Goal: Information Seeking & Learning: Find specific fact

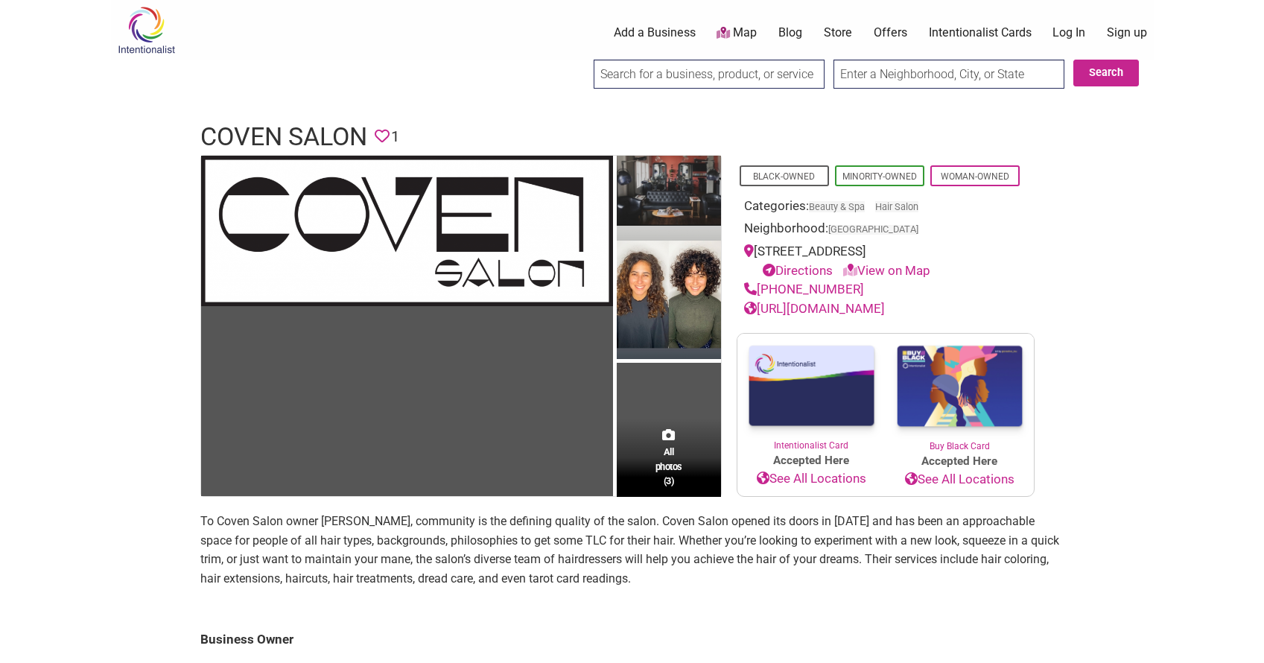
click at [679, 190] on img at bounding box center [669, 193] width 104 height 74
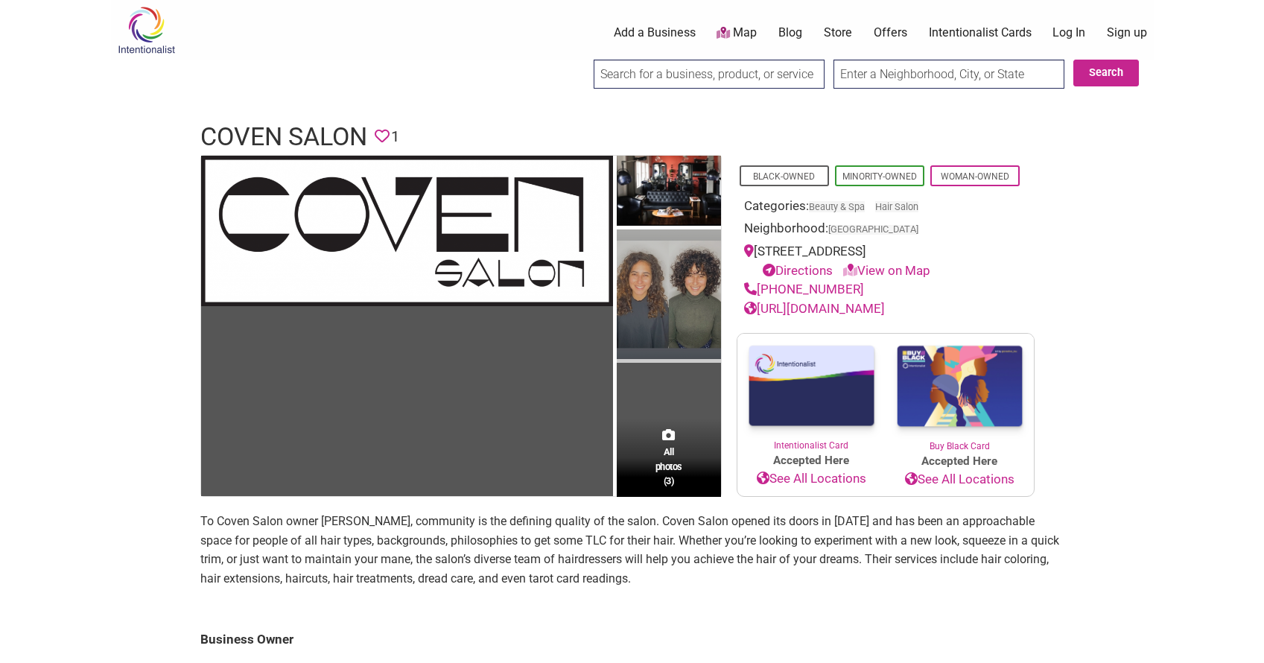
click at [670, 255] on img at bounding box center [669, 295] width 104 height 133
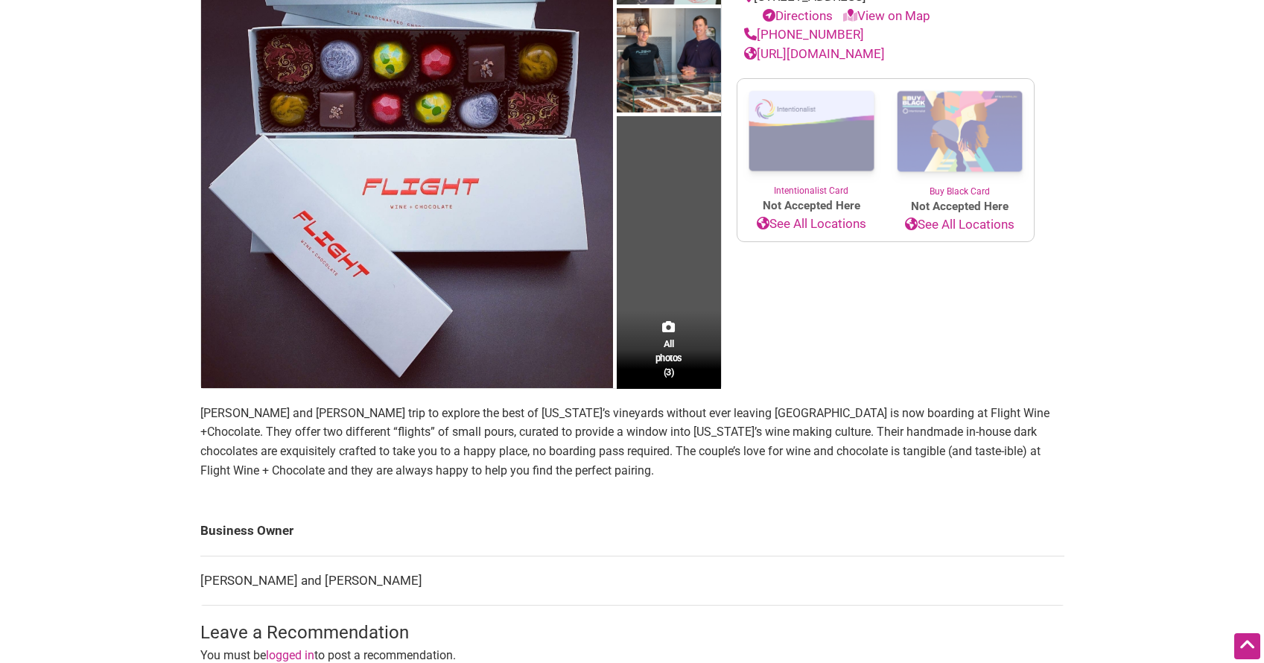
scroll to position [252, 0]
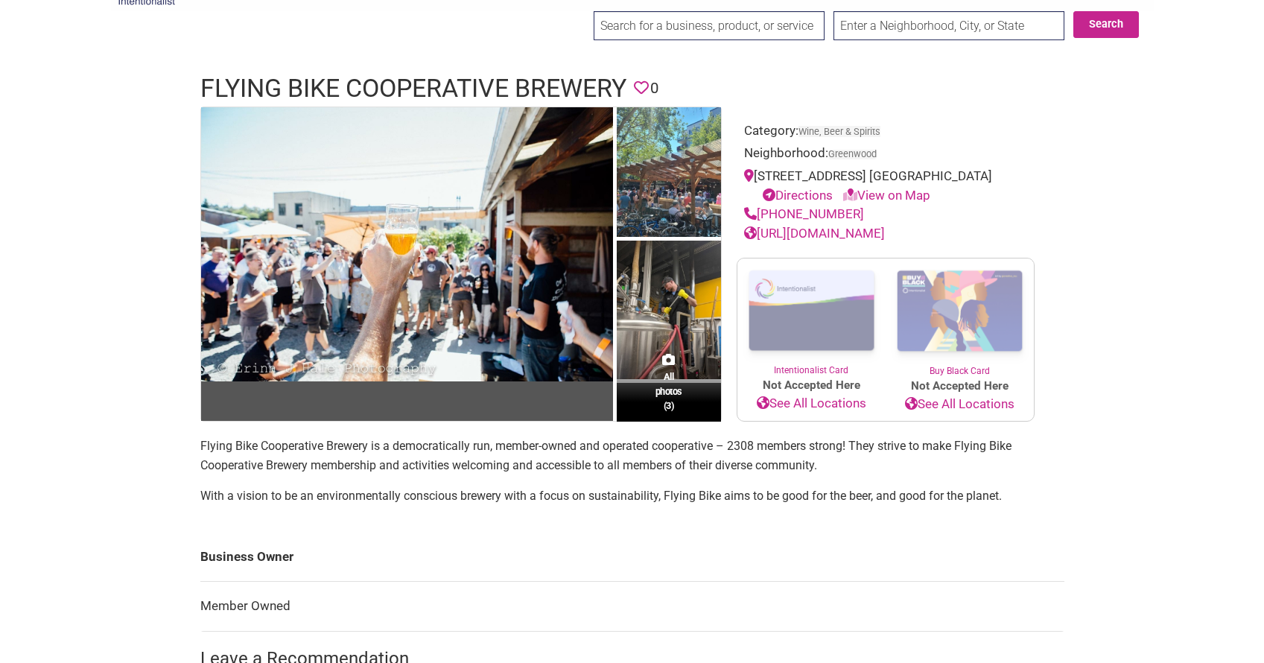
scroll to position [63, 0]
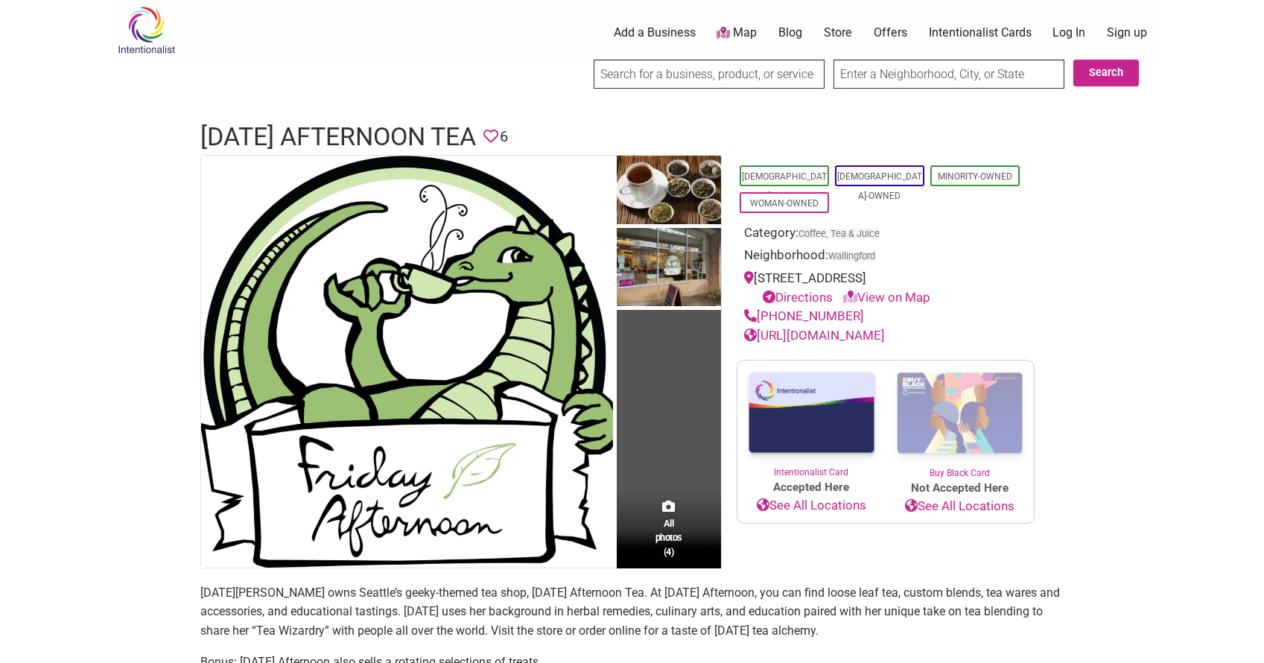
scroll to position [58, 0]
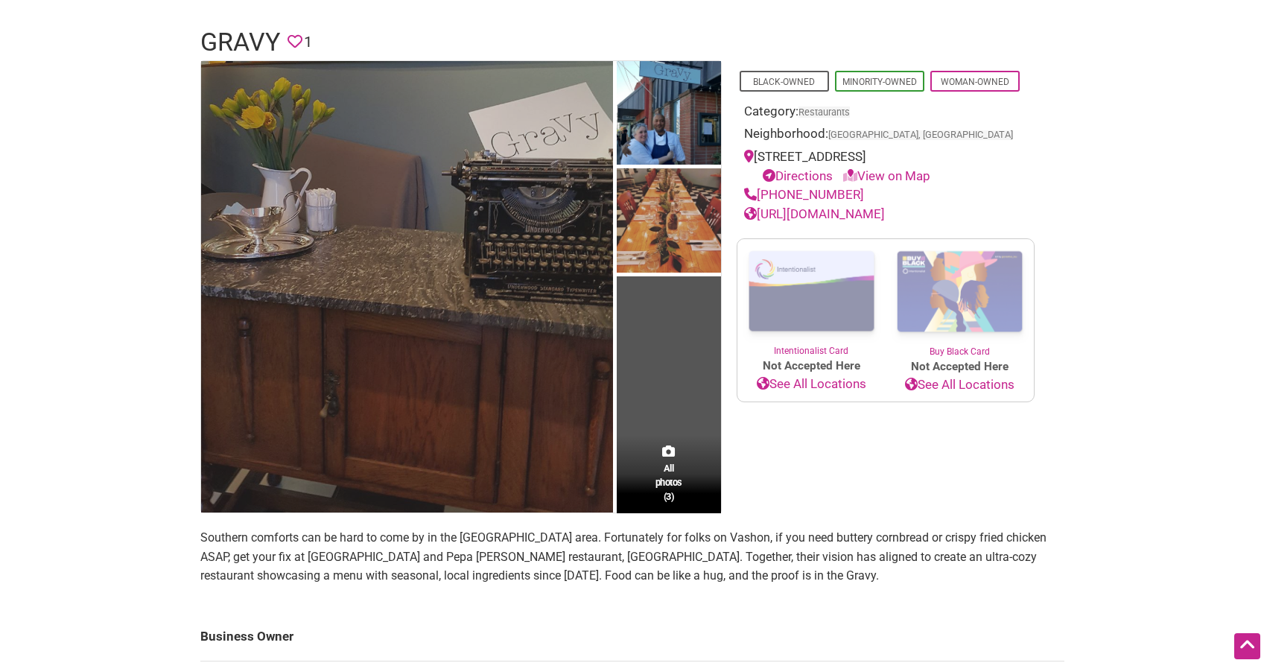
scroll to position [63, 0]
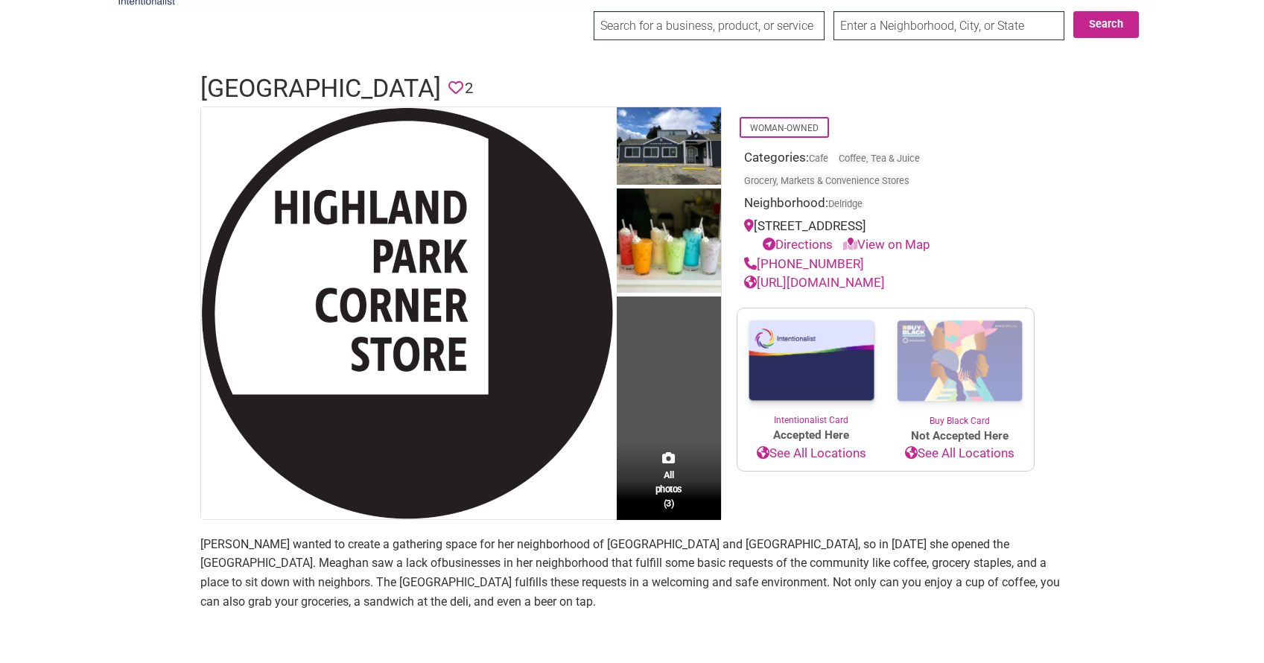
scroll to position [106, 0]
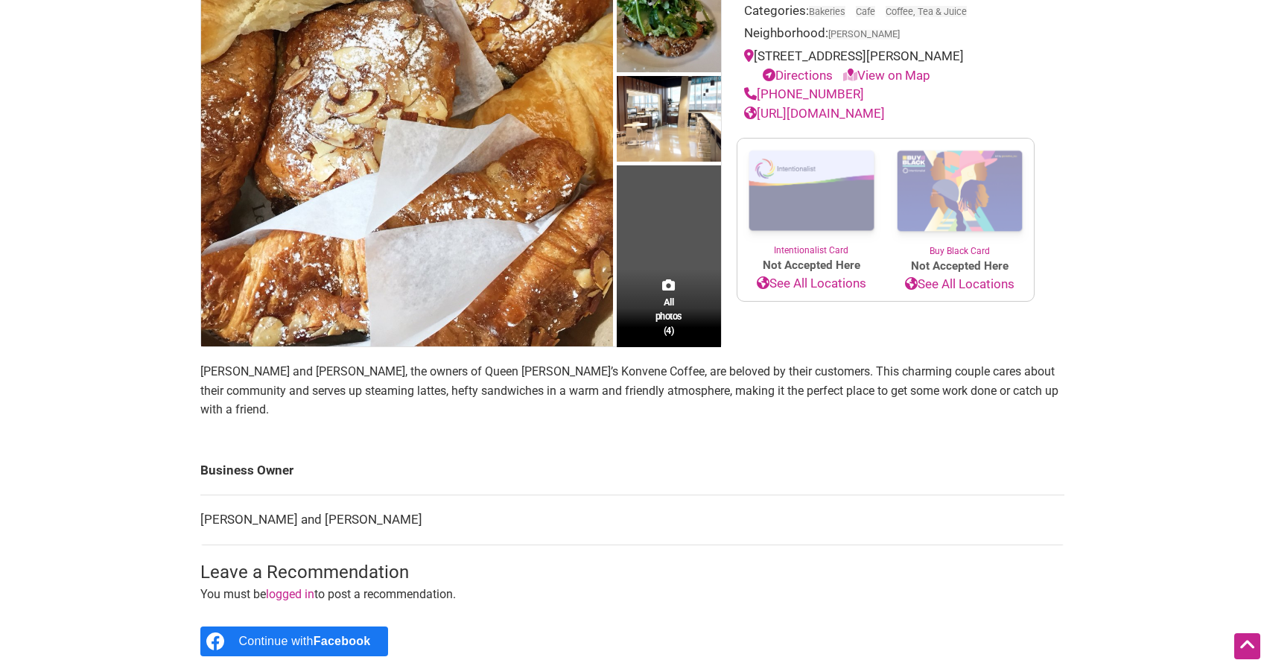
scroll to position [280, 0]
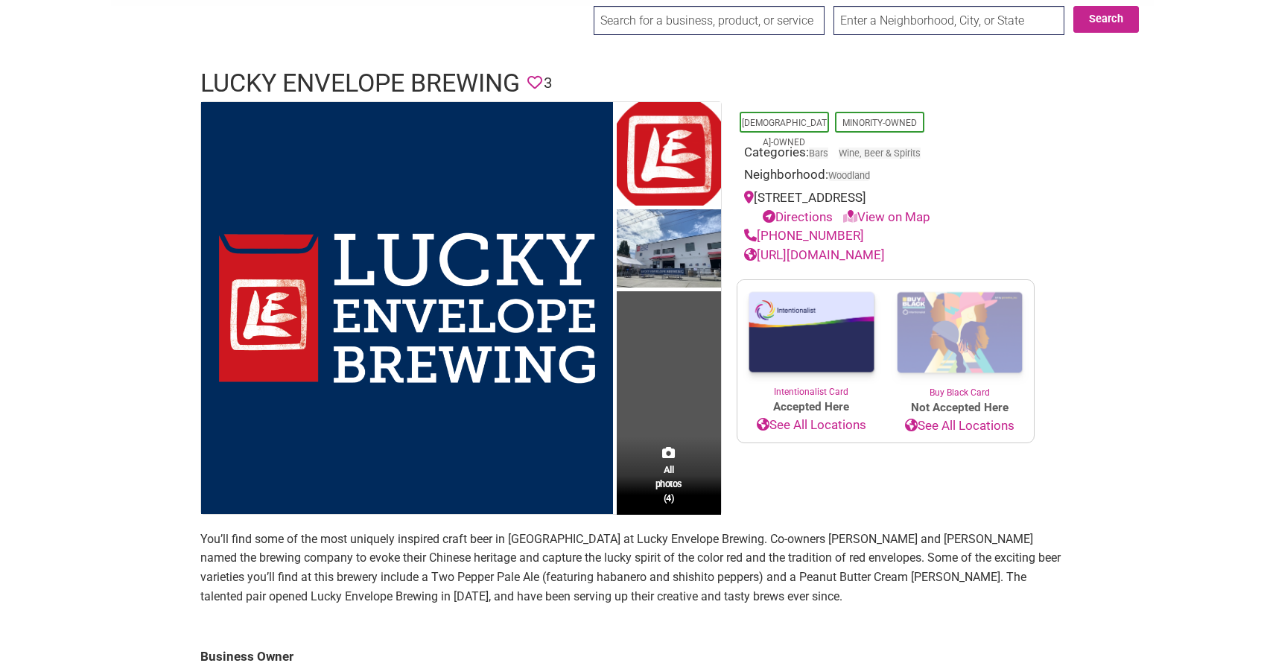
scroll to position [57, 0]
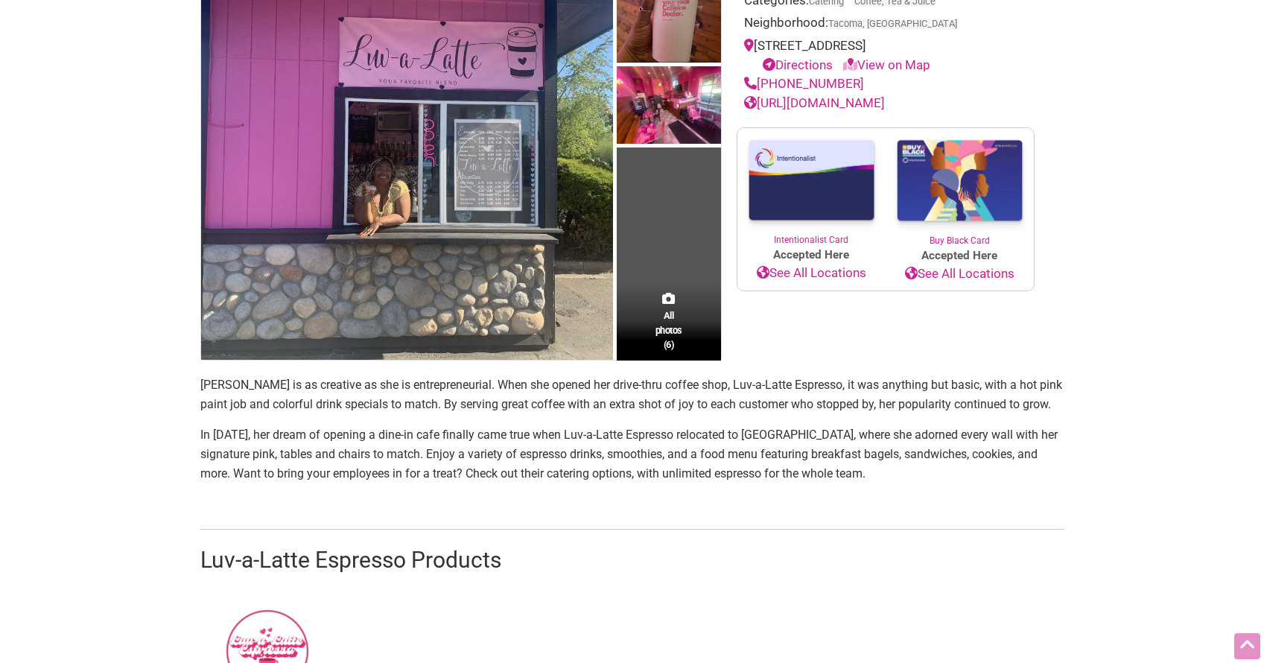
scroll to position [325, 0]
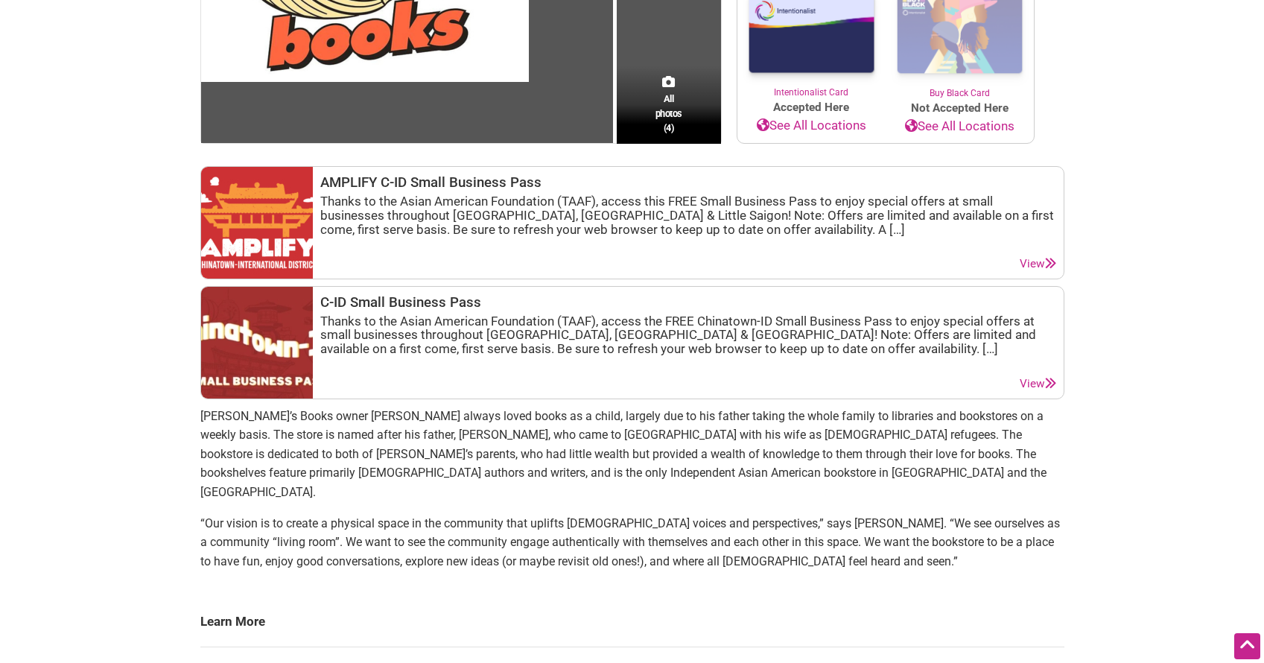
scroll to position [451, 0]
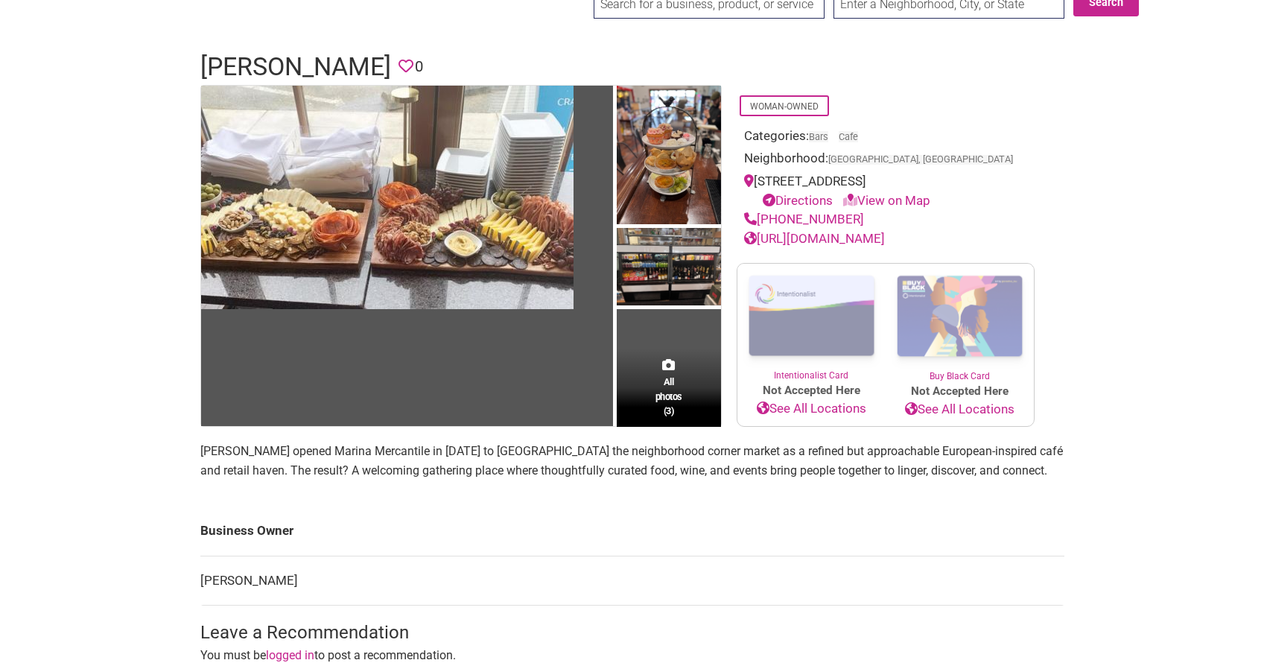
scroll to position [146, 0]
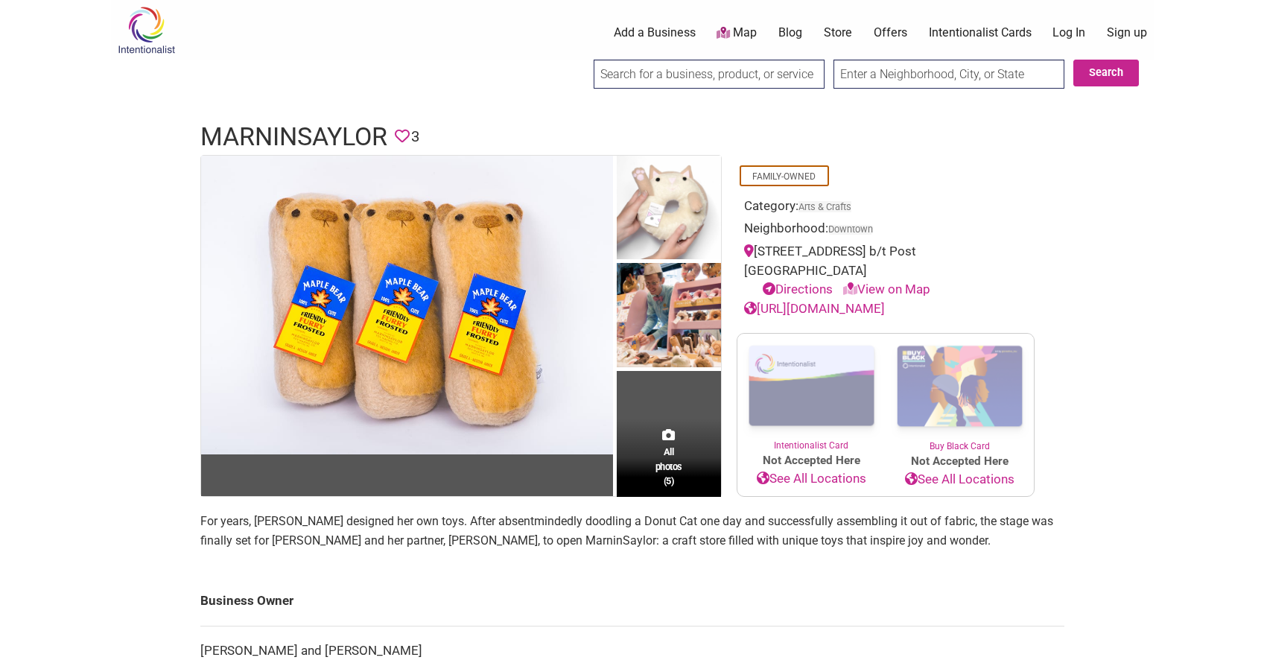
click at [136, 340] on div "Intentionalist Spend like it matters 0 Add a Business Map Blog Store Offers Int…" at bounding box center [632, 610] width 1043 height 1221
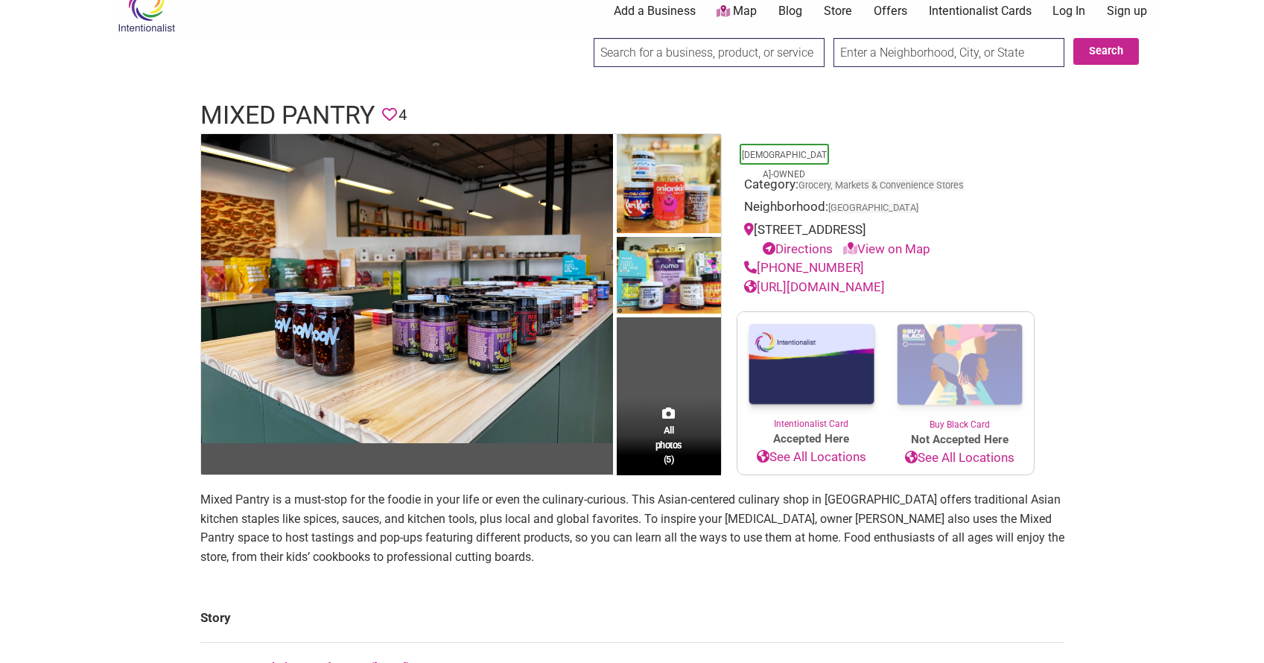
scroll to position [44, 0]
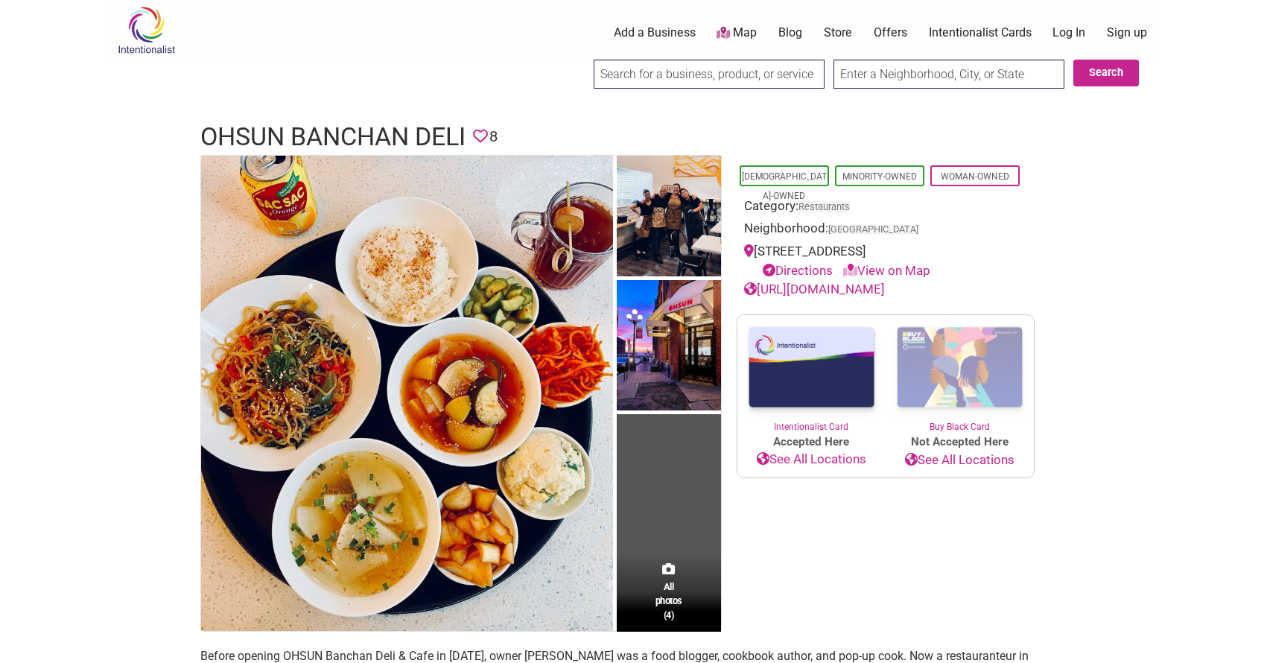
click at [72, 229] on body "× Menu 0 Add a Business Map Blog Store Offers Intentionalist Cards Buy Black Ca…" at bounding box center [632, 331] width 1264 height 663
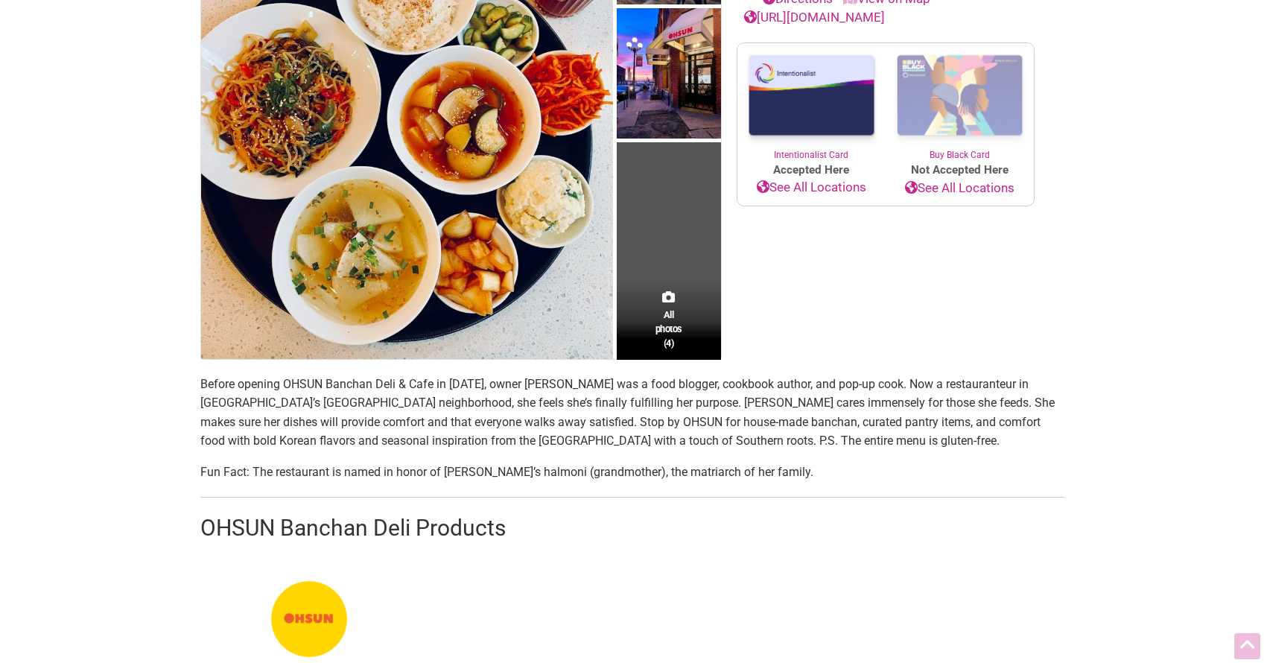
scroll to position [391, 0]
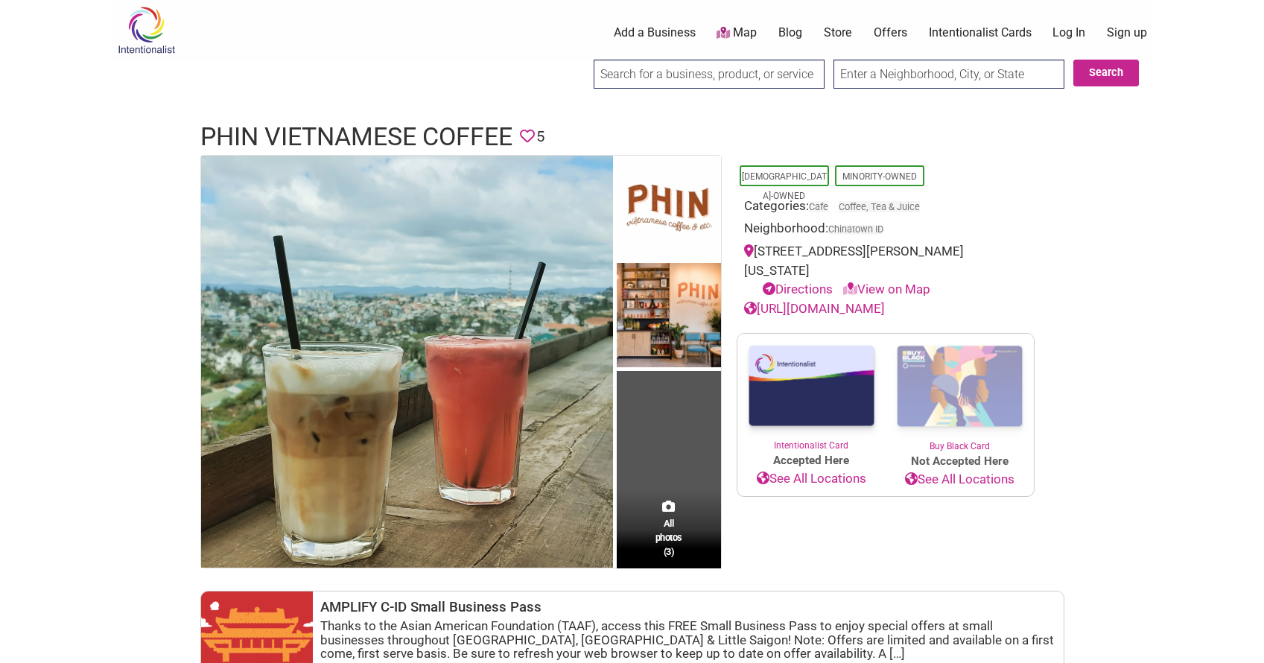
click at [73, 418] on body "× Menu 0 Add a Business Map Blog Store Offers Intentionalist Cards Buy Black Ca…" at bounding box center [632, 331] width 1264 height 663
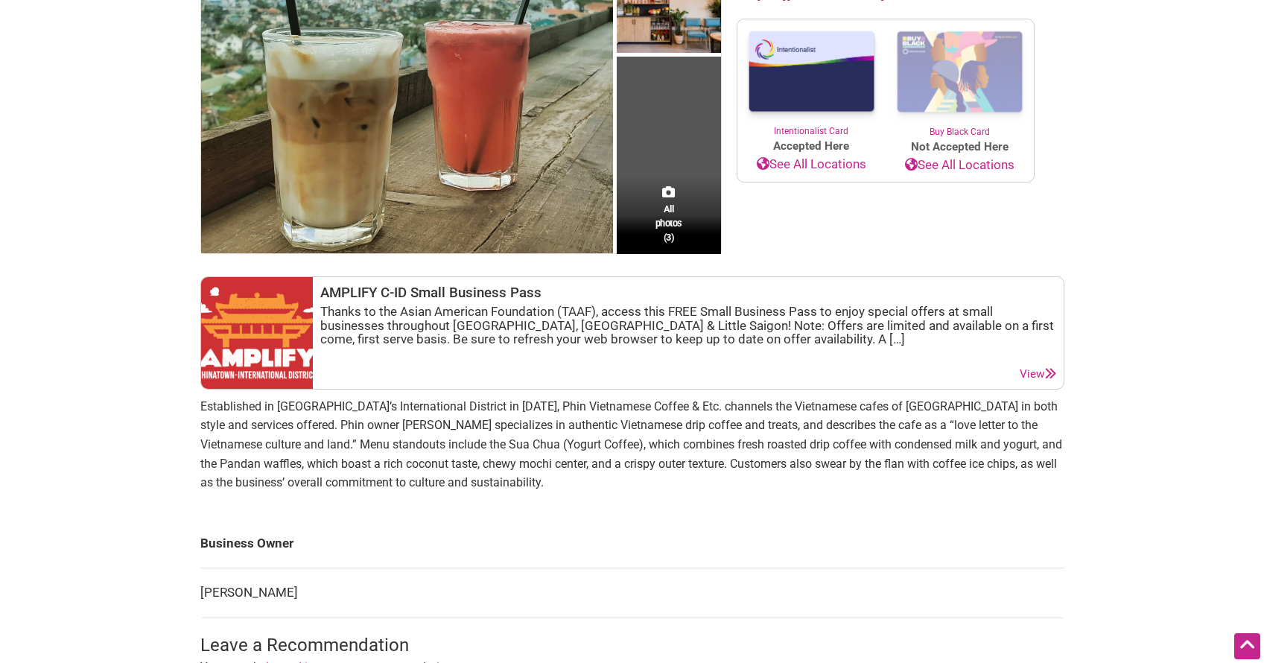
scroll to position [358, 0]
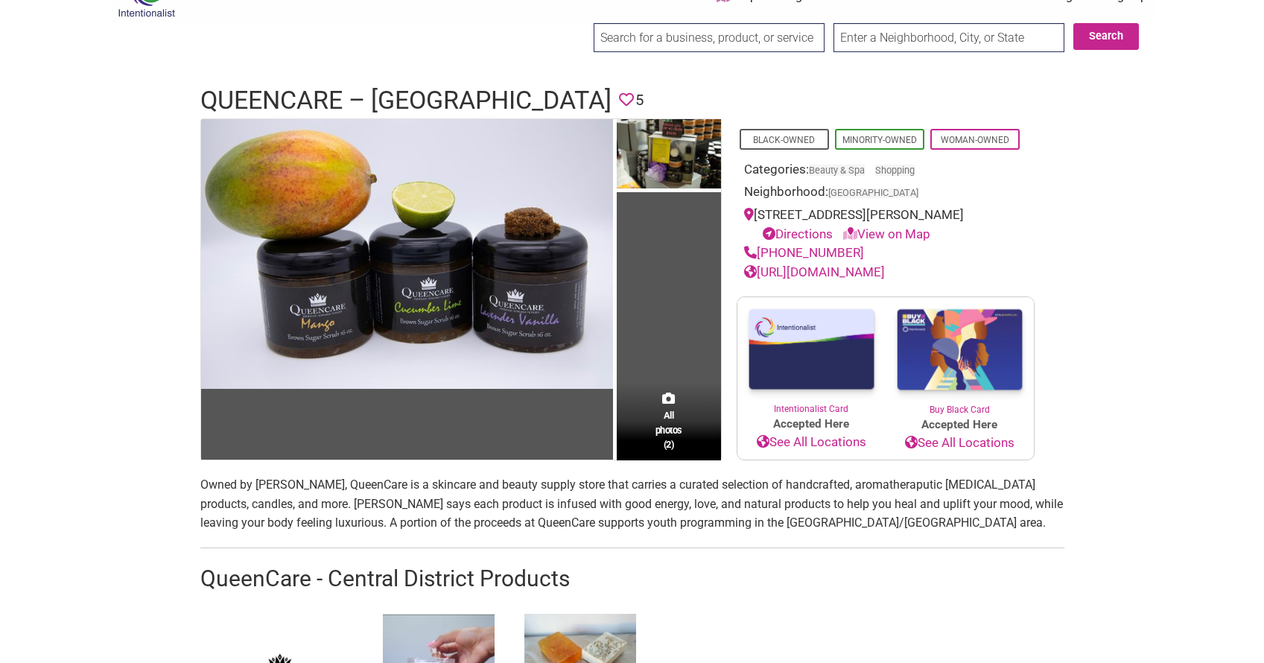
scroll to position [39, 0]
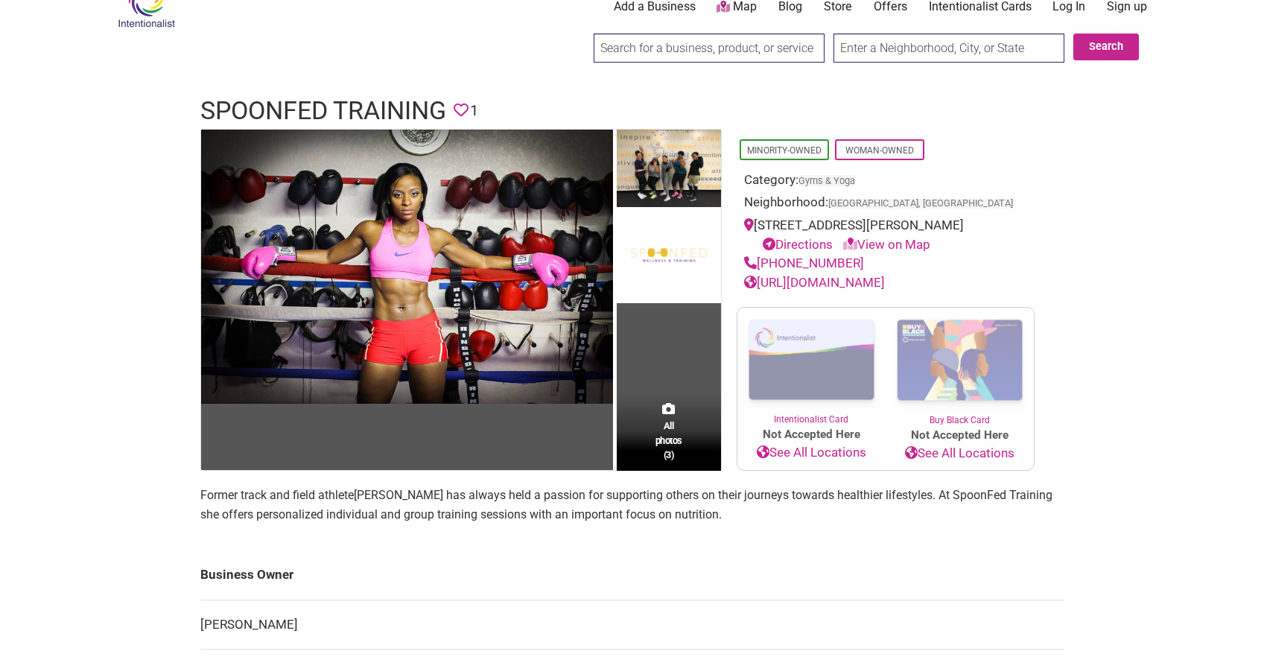
scroll to position [38, 0]
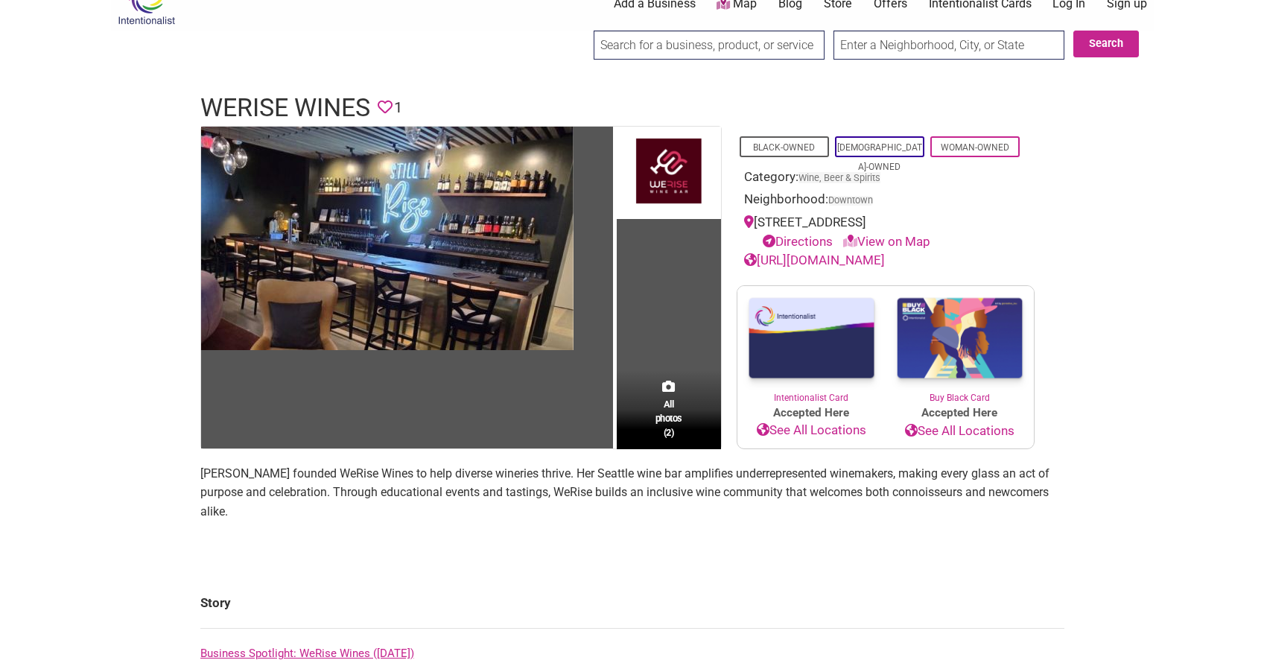
scroll to position [26, 0]
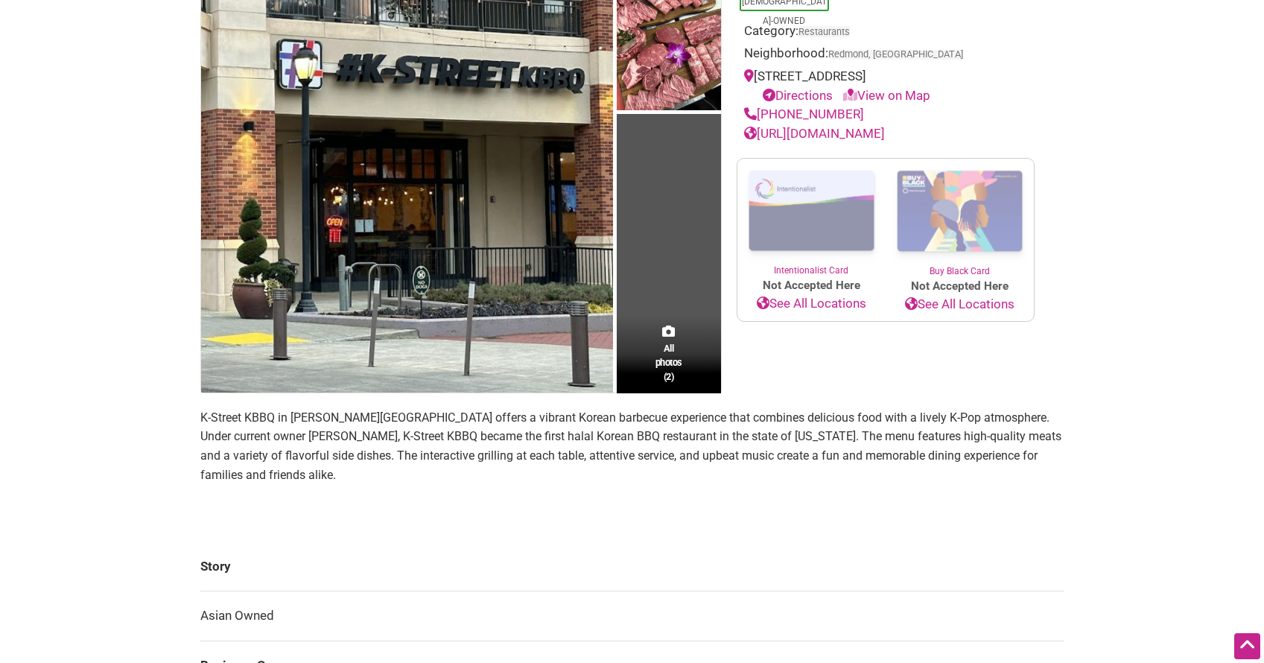
scroll to position [150, 0]
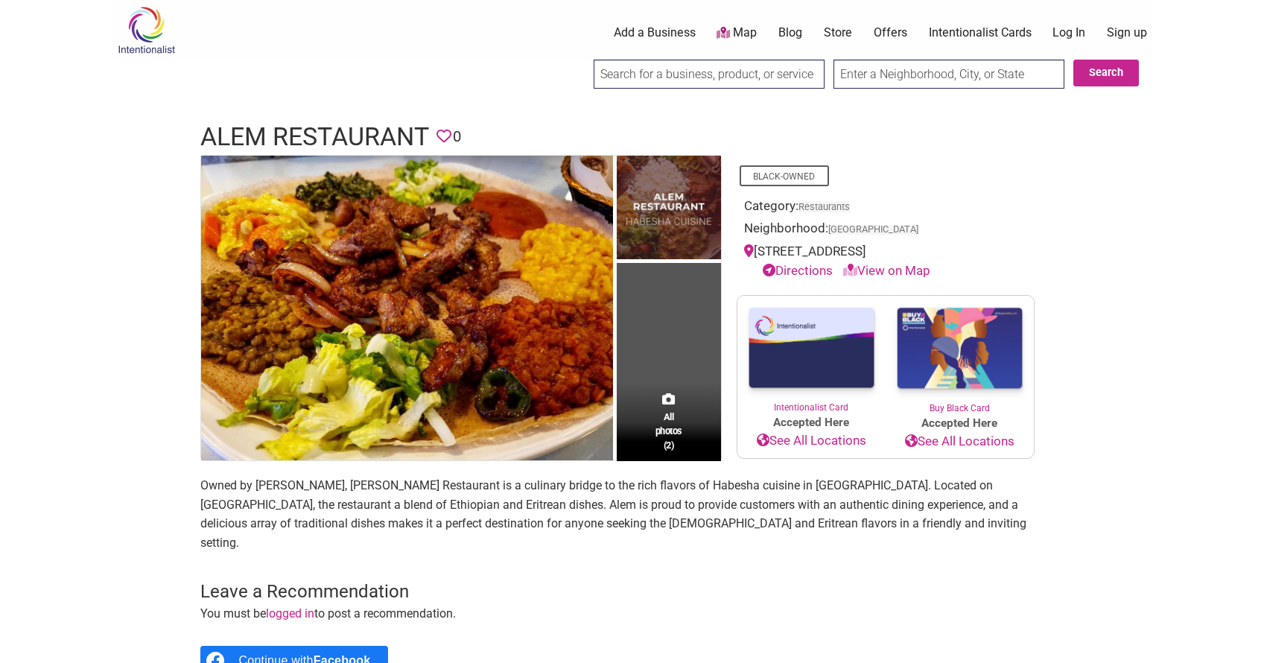
drag, startPoint x: 964, startPoint y: 250, endPoint x: 759, endPoint y: 246, distance: 205.6
click at [759, 246] on div "4423 Rainier Ave S, Seattle, WA 98118 Directions View on Map" at bounding box center [885, 261] width 283 height 38
copy div "4423 Rainier Ave S, Seattle, WA 98118"
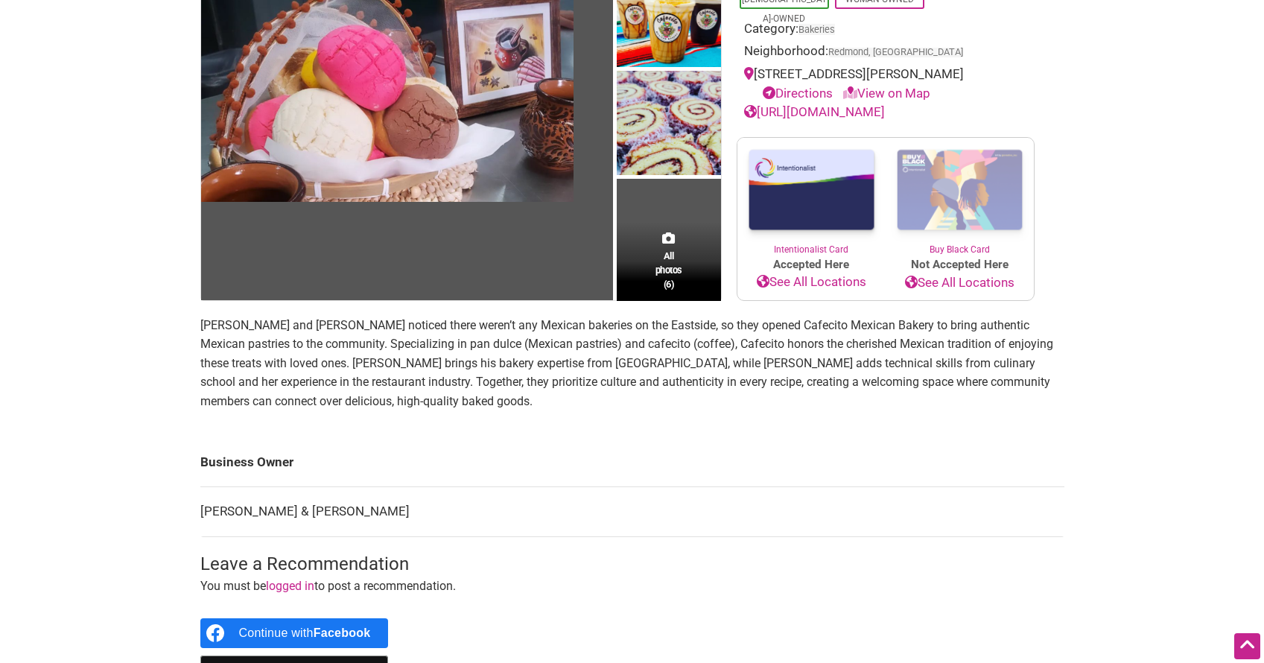
scroll to position [465, 0]
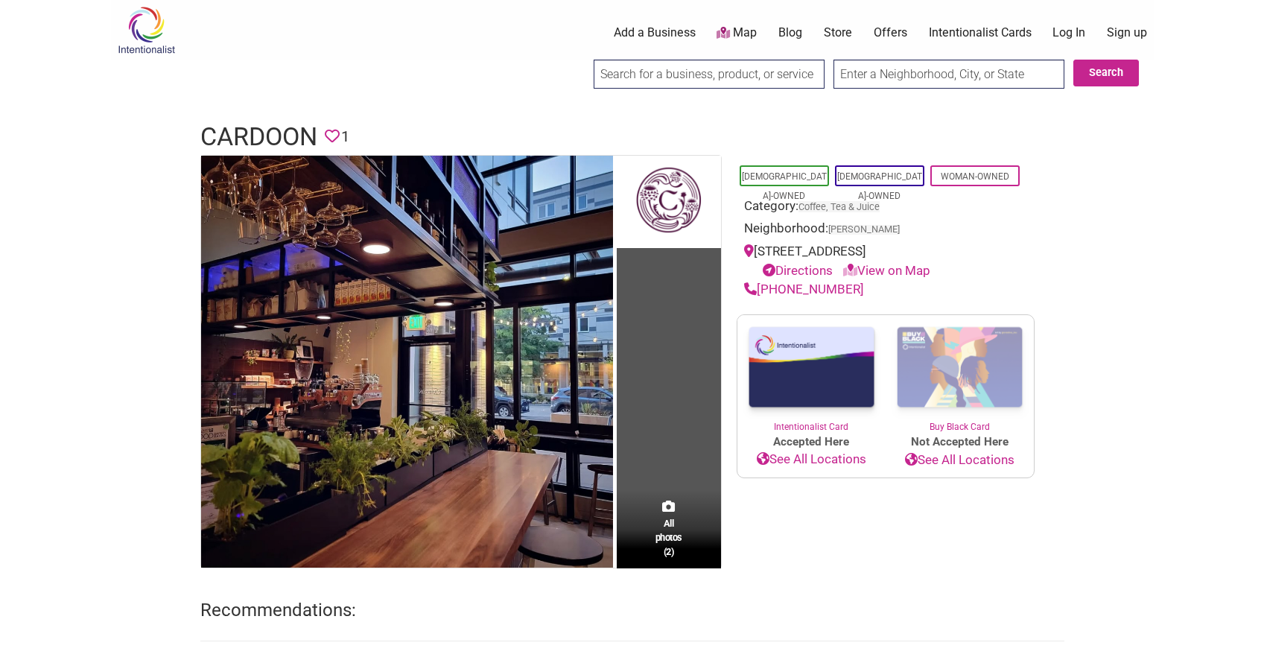
click at [136, 252] on div "Intentionalist Spend like it matters 0 Add a Business Map Blog Store Offers Int…" at bounding box center [632, 596] width 1043 height 1192
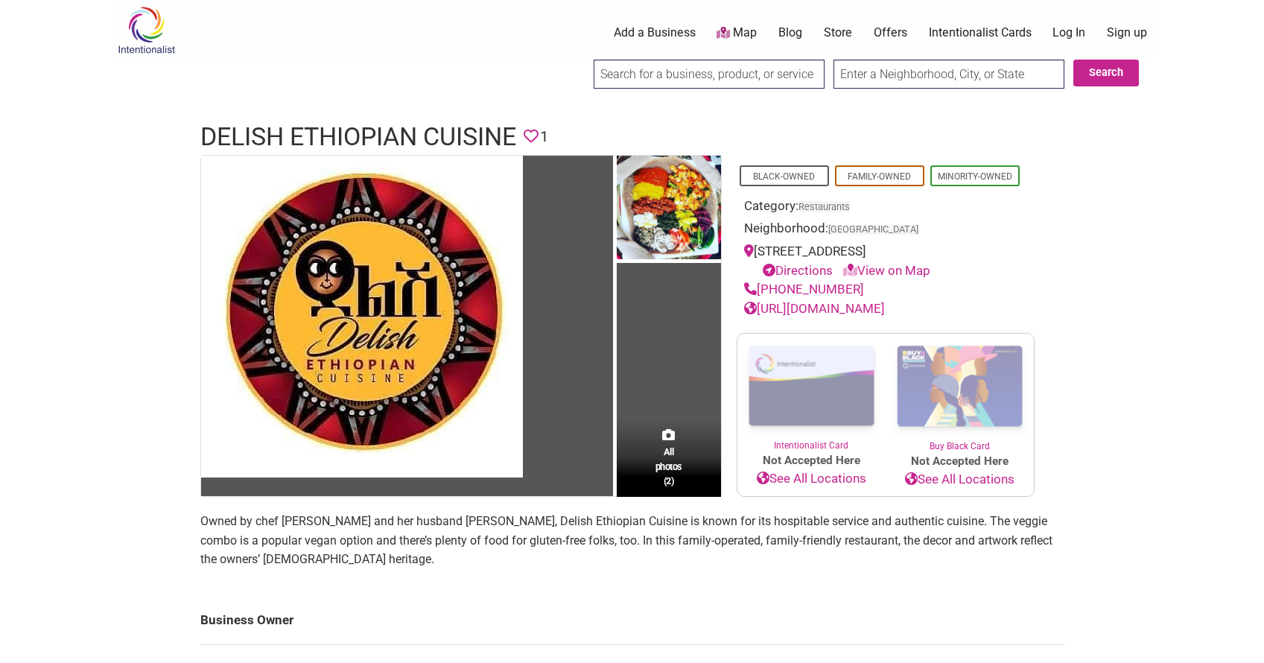
click at [127, 287] on div "Intentionalist Spend like it matters 0 Add a Business Map Blog Store Offers Int…" at bounding box center [632, 619] width 1043 height 1239
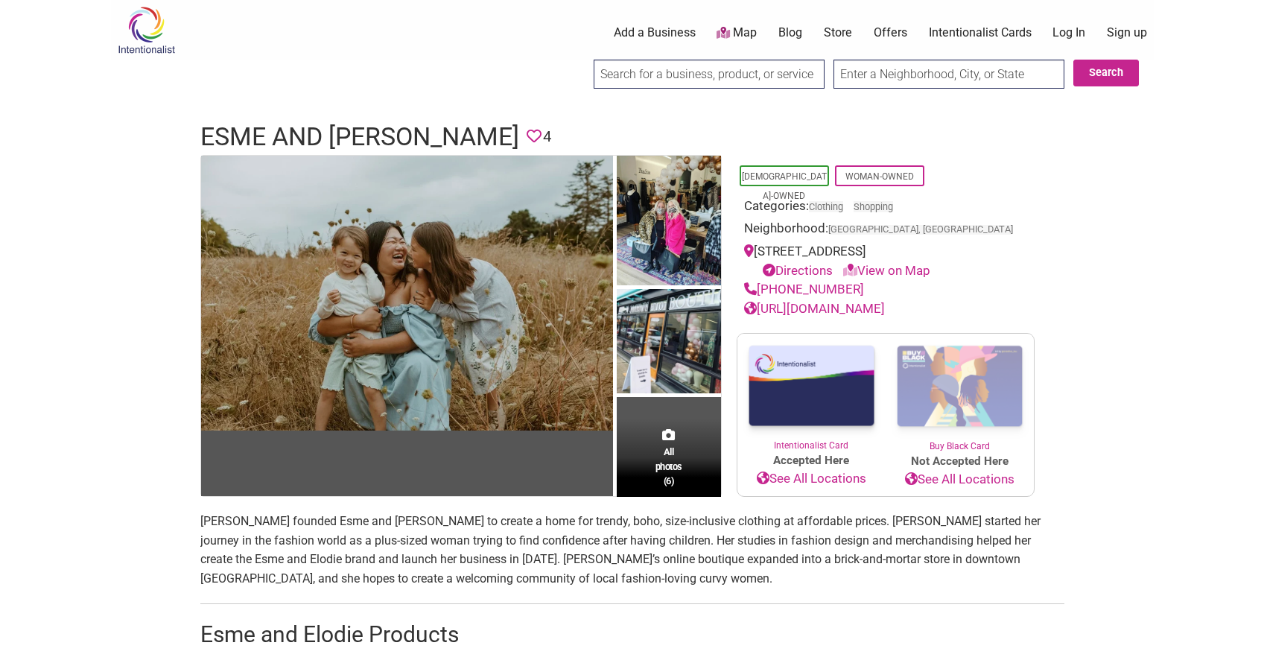
click at [105, 294] on body "× Menu 0 Add a Business Map Blog Store Offers Intentionalist Cards Buy Black Ca…" at bounding box center [632, 331] width 1264 height 663
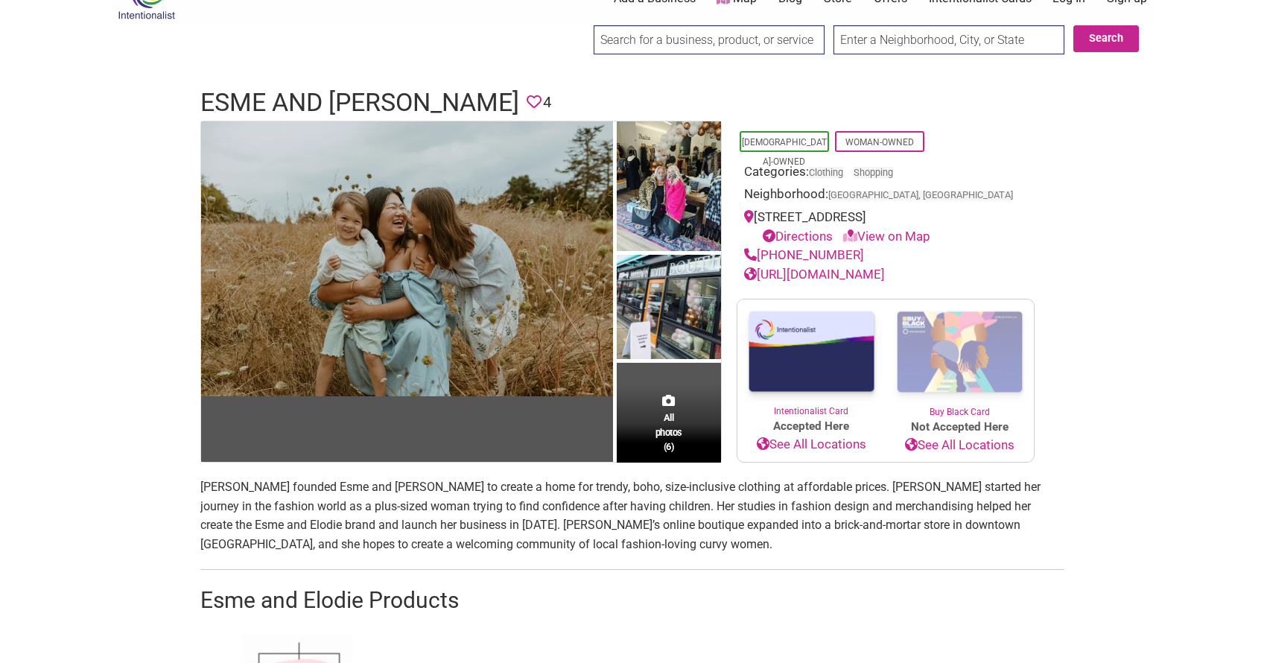
scroll to position [57, 0]
